Goal: Use online tool/utility: Use online tool/utility

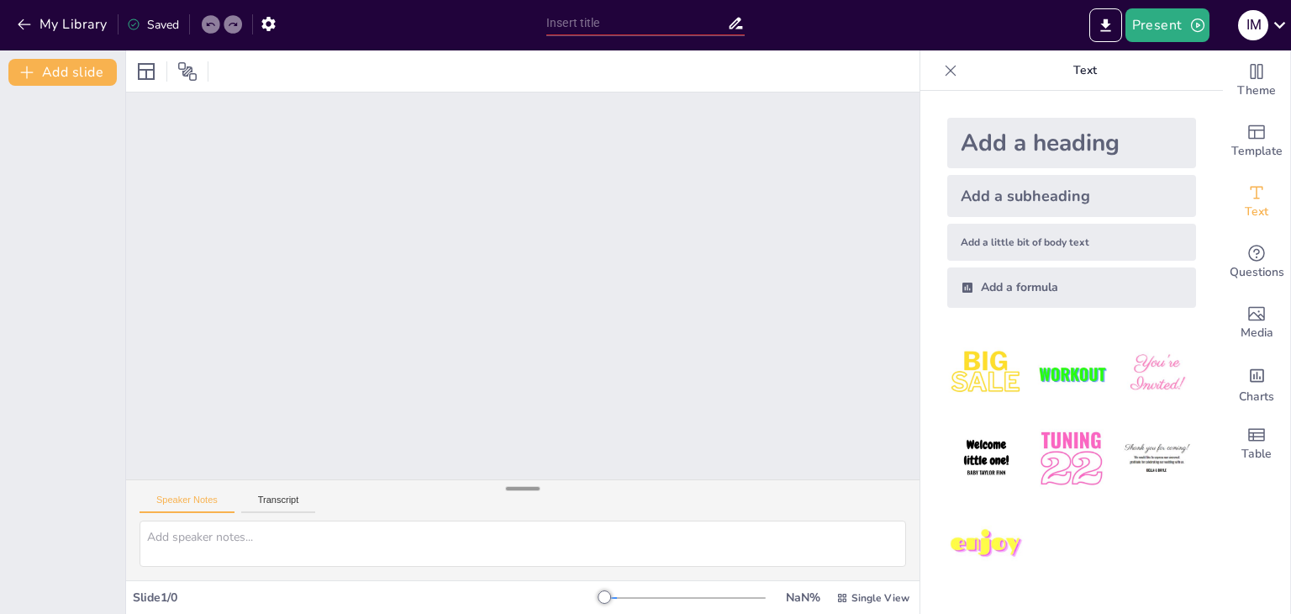
click at [514, 490] on div at bounding box center [523, 488] width 34 height 17
click at [514, 484] on div at bounding box center [523, 488] width 34 height 17
click at [275, 501] on button "Transcript" at bounding box center [278, 503] width 75 height 18
click at [202, 499] on button "Speaker Notes" at bounding box center [187, 503] width 95 height 18
click at [299, 178] on div at bounding box center [523, 285] width 794 height 387
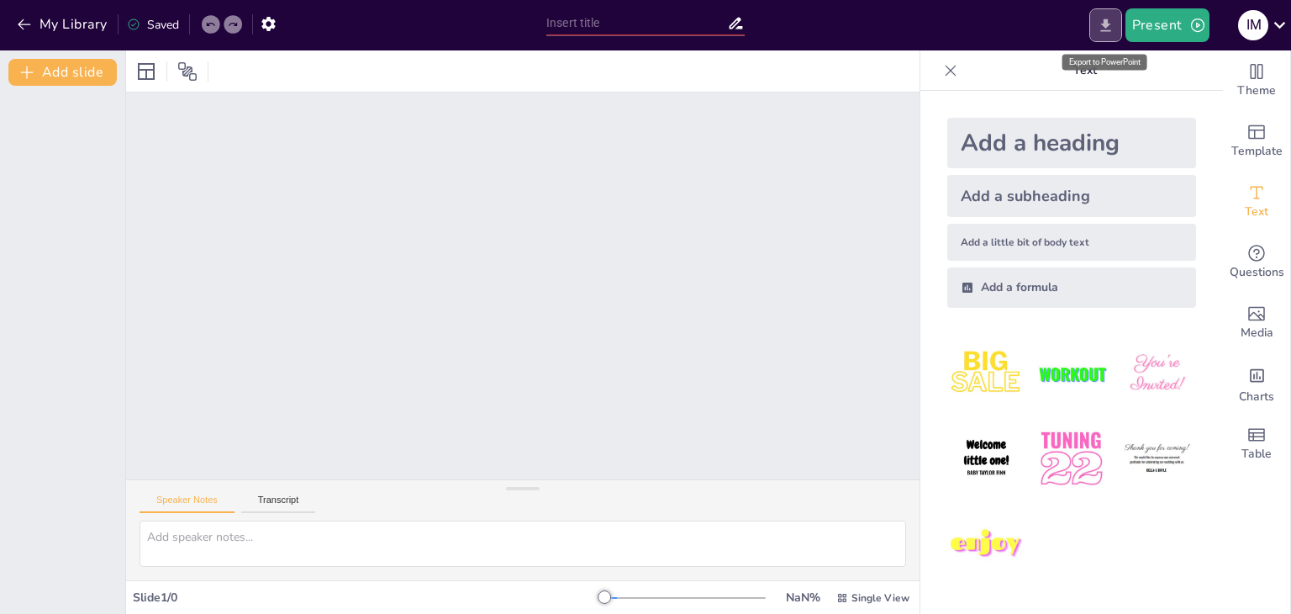
click at [1110, 34] on button "Export to PowerPoint" at bounding box center [1106, 25] width 33 height 34
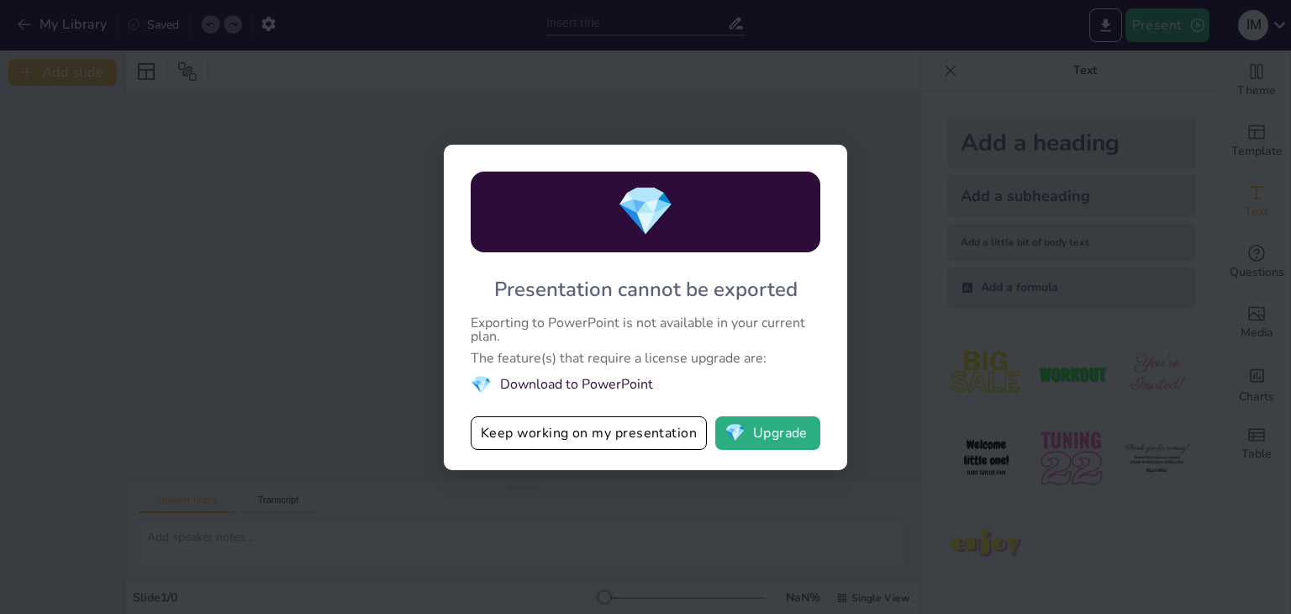
click at [388, 214] on div "💎 Presentation cannot be exported Exporting to PowerPoint is not available in y…" at bounding box center [645, 307] width 1291 height 614
click at [898, 161] on div "💎 Presentation cannot be exported Exporting to PowerPoint is not available in y…" at bounding box center [645, 307] width 1291 height 614
click at [441, 102] on div "💎 Presentation cannot be exported Exporting to PowerPoint is not available in y…" at bounding box center [645, 307] width 1291 height 614
click at [616, 424] on button "Keep working on my presentation" at bounding box center [589, 433] width 236 height 34
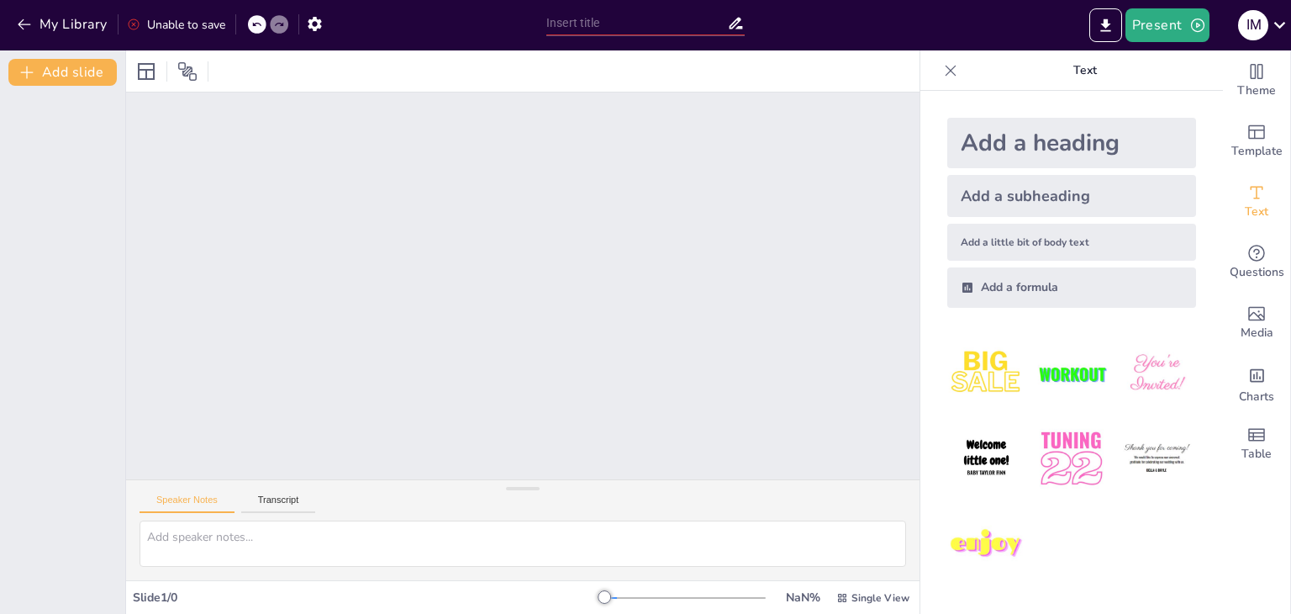
click at [488, 395] on div at bounding box center [523, 285] width 794 height 387
click at [155, 82] on div at bounding box center [146, 71] width 27 height 27
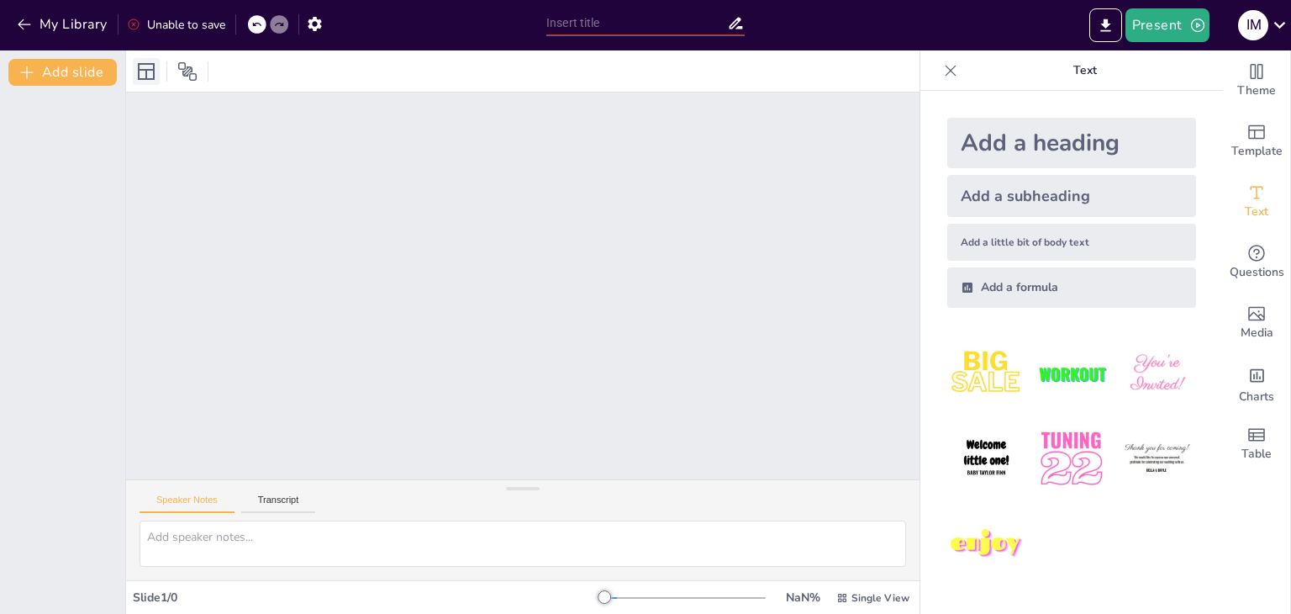
click at [153, 81] on icon at bounding box center [146, 71] width 20 height 20
click at [187, 66] on icon at bounding box center [187, 71] width 18 height 18
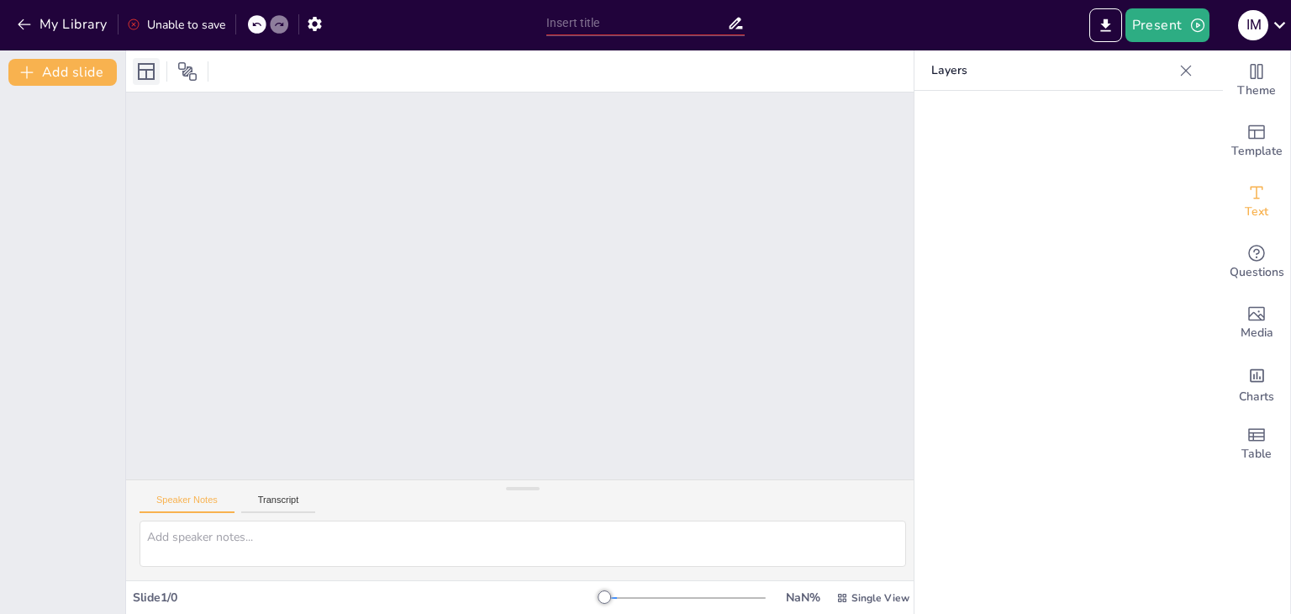
click at [144, 63] on icon at bounding box center [146, 71] width 17 height 17
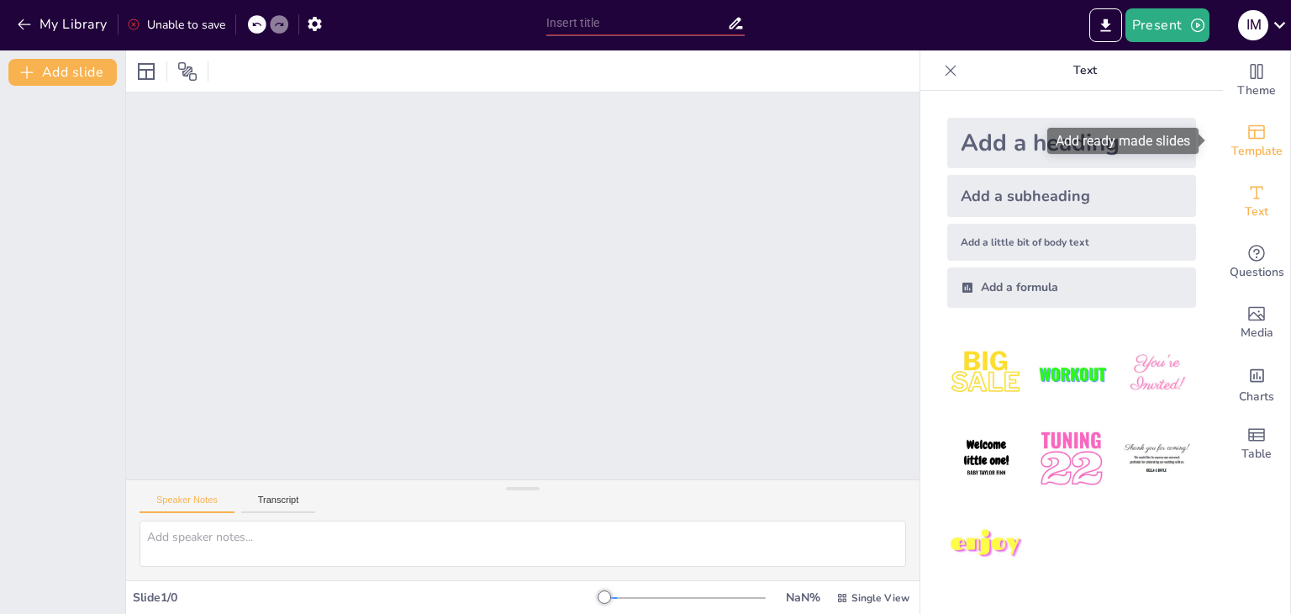
click at [1247, 135] on icon "Add ready made slides" at bounding box center [1257, 132] width 20 height 20
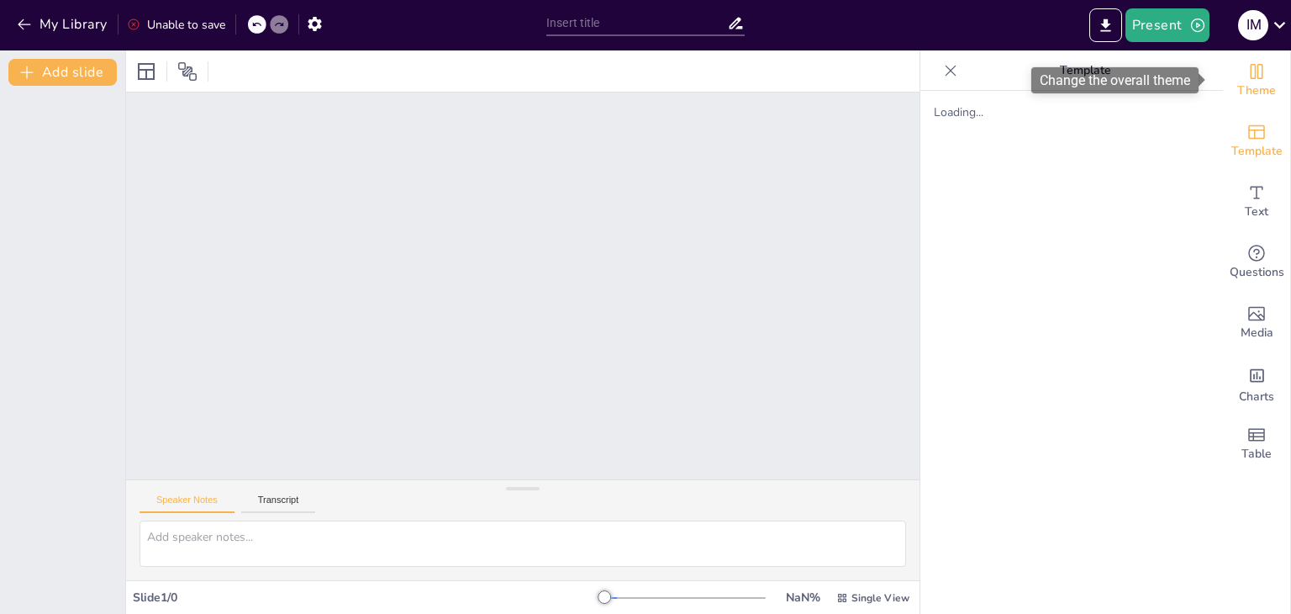
click at [1254, 78] on icon "Change the overall theme" at bounding box center [1257, 71] width 20 height 20
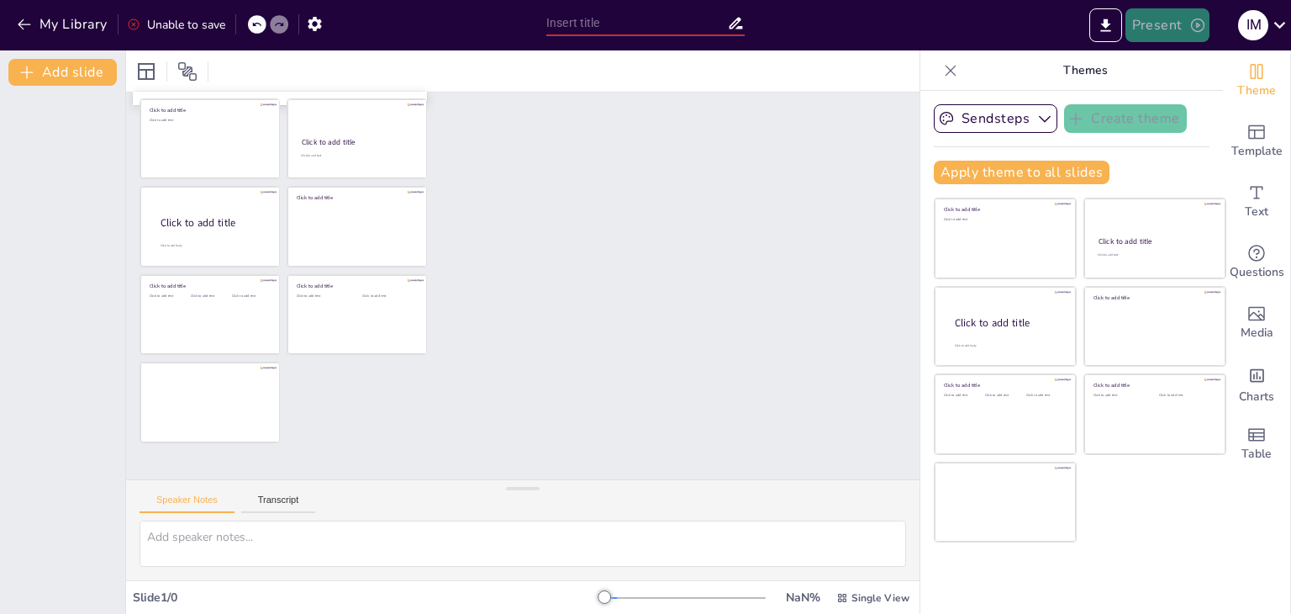
click at [1175, 20] on button "Present" at bounding box center [1168, 25] width 84 height 34
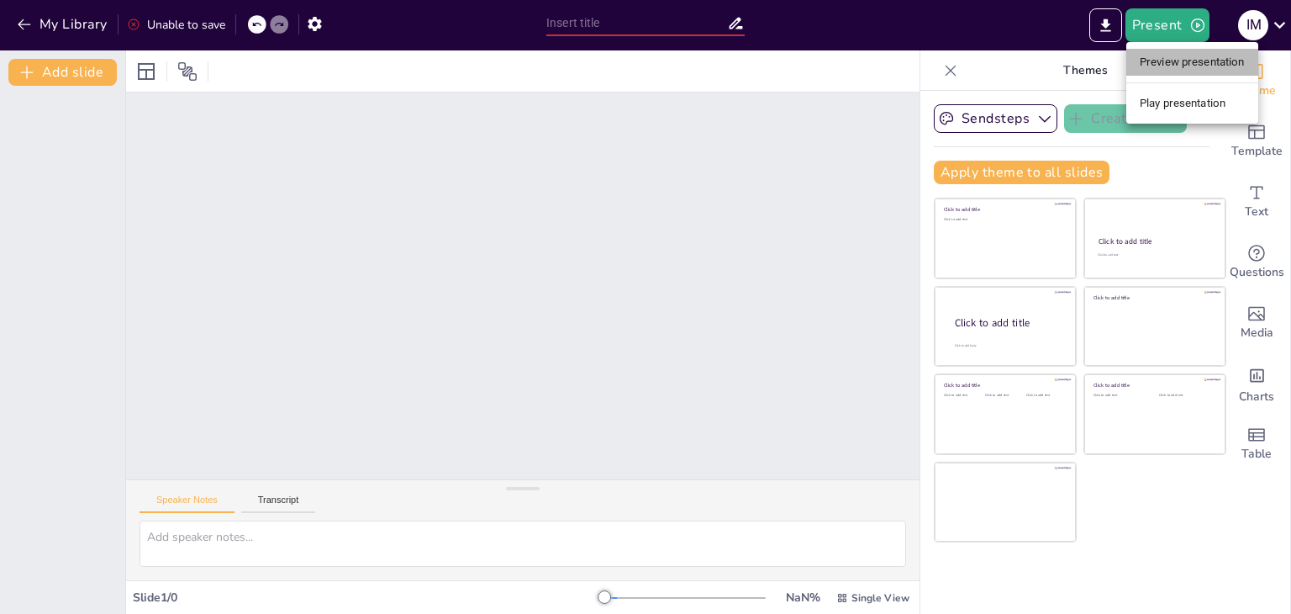
click at [1175, 61] on li "Preview presentation" at bounding box center [1193, 62] width 132 height 27
